Goal: Information Seeking & Learning: Learn about a topic

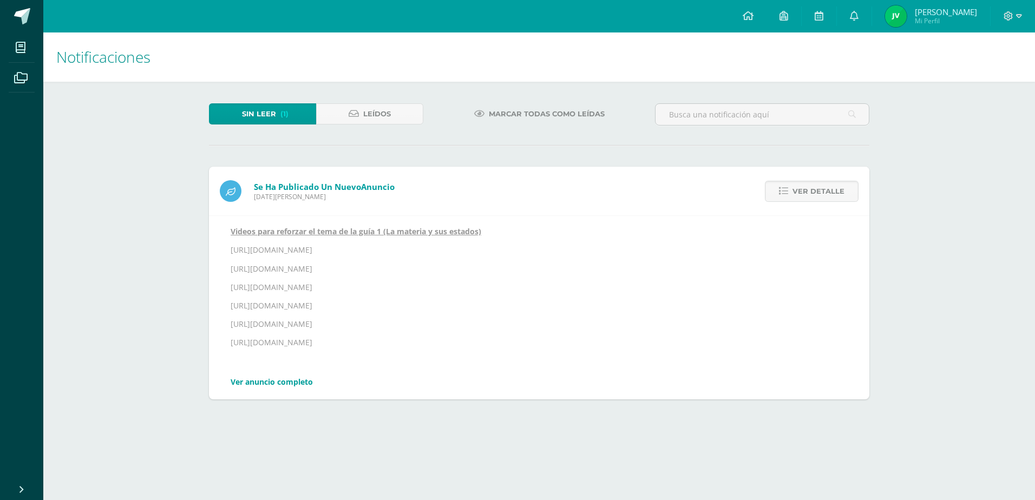
drag, startPoint x: 405, startPoint y: 250, endPoint x: 228, endPoint y: 254, distance: 177.0
click at [228, 254] on div "Videos para reforzar el tema de la guía 1 (La materia y sus estados) [URL][DOMA…" at bounding box center [539, 307] width 660 height 184
copy p "[URL][DOMAIN_NAME]"
click at [438, 255] on p "[URL][DOMAIN_NAME]" at bounding box center [539, 250] width 617 height 10
drag, startPoint x: 418, startPoint y: 270, endPoint x: 225, endPoint y: 265, distance: 192.8
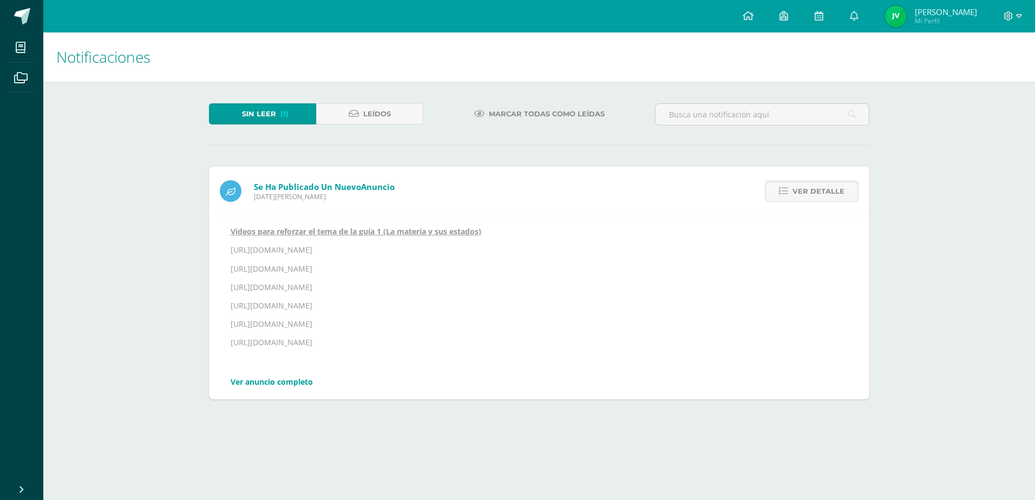
click at [225, 265] on div "Videos para reforzar el tema de la guía 1 (La materia y sus estados) [URL][DOMA…" at bounding box center [539, 307] width 660 height 184
drag, startPoint x: 225, startPoint y: 265, endPoint x: 253, endPoint y: 266, distance: 27.7
copy p "[URL][DOMAIN_NAME]"
drag, startPoint x: 418, startPoint y: 286, endPoint x: 229, endPoint y: 287, distance: 189.4
click at [229, 287] on div "Videos para reforzar el tema de la guía 1 (La materia y sus estados) [URL][DOMA…" at bounding box center [539, 307] width 660 height 184
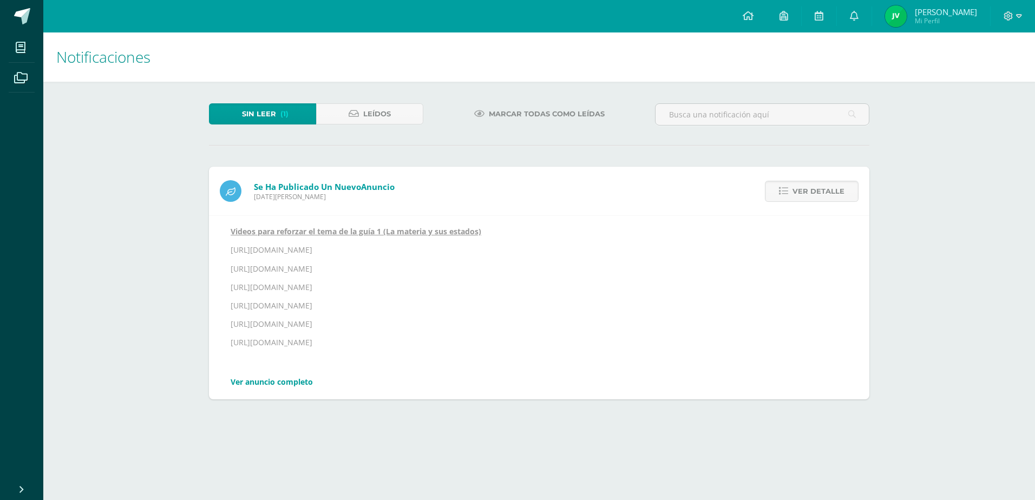
copy p "[URL][DOMAIN_NAME]"
click at [547, 323] on p "[URL][DOMAIN_NAME]" at bounding box center [539, 324] width 617 height 10
drag, startPoint x: 422, startPoint y: 287, endPoint x: 221, endPoint y: 287, distance: 200.8
click at [221, 287] on div "Videos para reforzar el tema de la guía 1 (La materia y sus estados) [URL][DOMA…" at bounding box center [539, 307] width 660 height 184
copy p "[URL][DOMAIN_NAME]"
